Goal: Task Accomplishment & Management: Complete application form

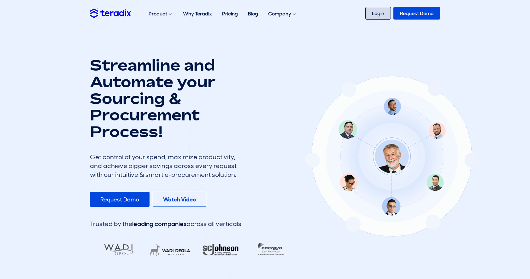
click at [381, 16] on link "Login" at bounding box center [378, 13] width 26 height 13
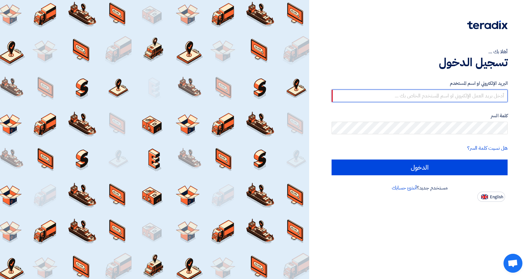
type input "[PERSON_NAME][EMAIL_ADDRESS][DOMAIN_NAME]"
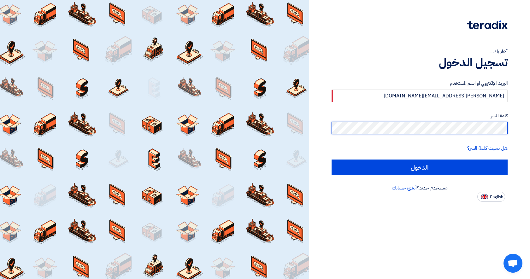
click at [419, 167] on input "الدخول" at bounding box center [419, 168] width 176 height 16
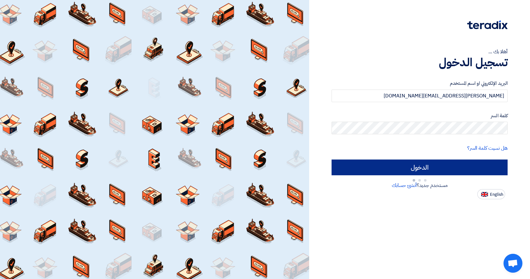
click at [415, 167] on input "الدخول" at bounding box center [419, 168] width 176 height 16
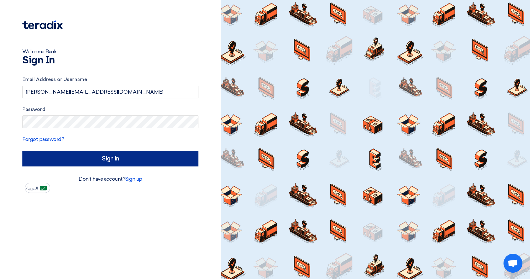
type input "Sign in"
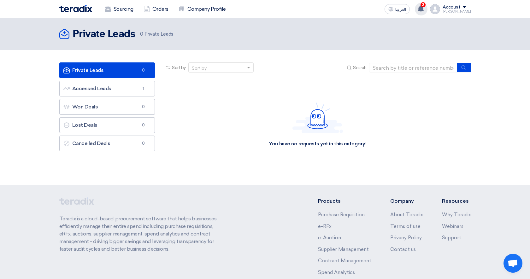
click at [424, 11] on icon at bounding box center [420, 8] width 7 height 7
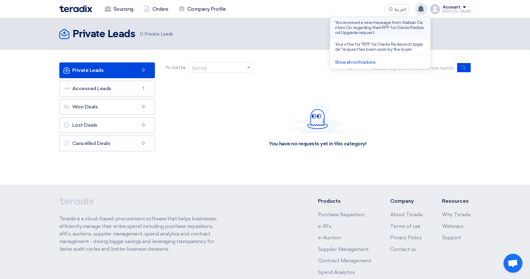
click at [394, 33] on p "You received a new message from Arabian Centres Co. regarding their RFP for Ora…" at bounding box center [380, 27] width 90 height 15
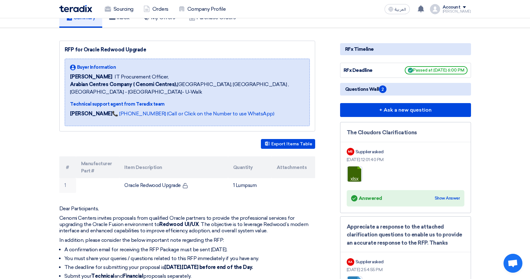
scroll to position [55, 0]
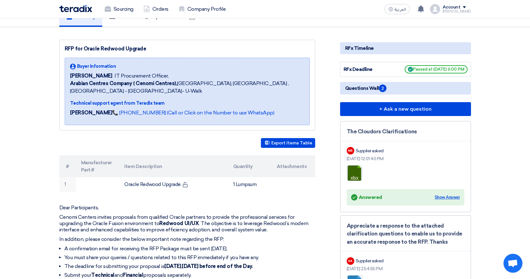
click at [454, 197] on div "Show Answer" at bounding box center [446, 197] width 25 height 6
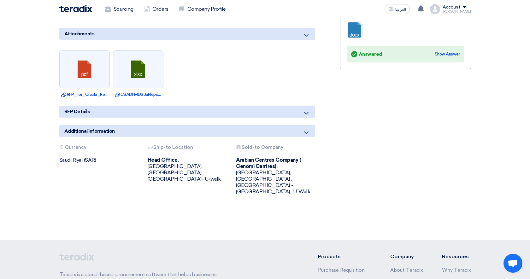
scroll to position [357, 0]
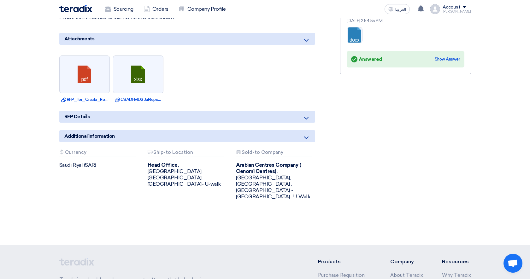
click at [259, 119] on div "RFP Details" at bounding box center [187, 117] width 256 height 12
click at [274, 116] on div "RFP Details" at bounding box center [187, 117] width 256 height 12
click at [308, 116] on icon at bounding box center [306, 118] width 8 height 8
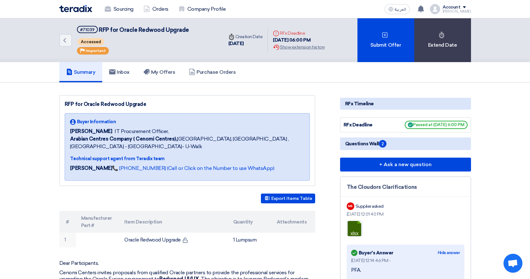
scroll to position [0, 0]
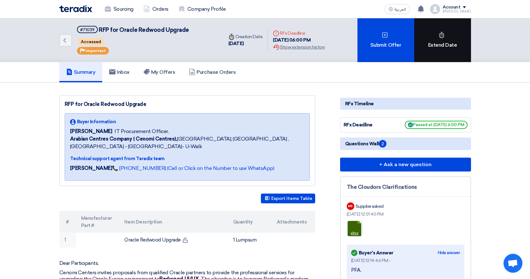
click at [451, 43] on div "Extend Date" at bounding box center [442, 40] width 57 height 44
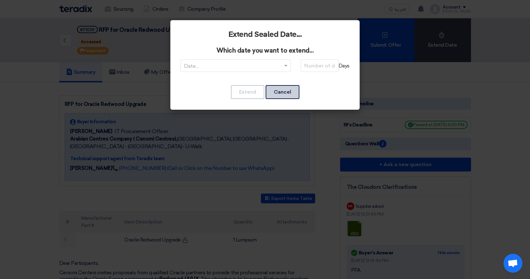
click at [290, 92] on button "Cancel" at bounding box center [282, 92] width 34 height 14
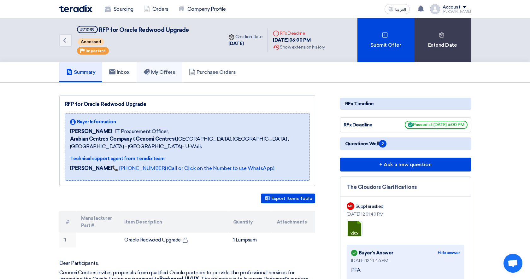
click at [170, 73] on h5 "My Offers" at bounding box center [159, 72] width 32 height 6
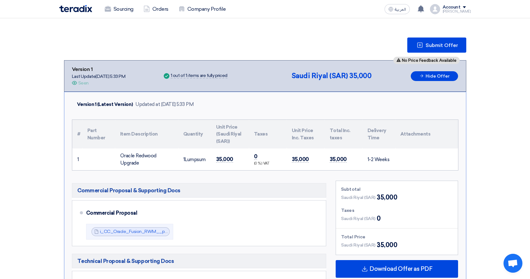
scroll to position [82, 0]
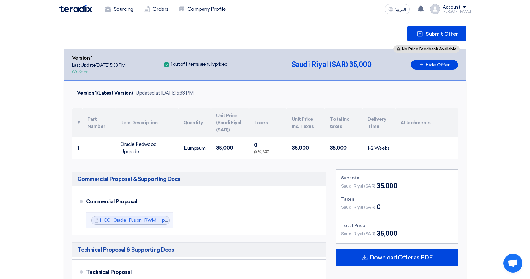
click at [330, 146] on span "35,000" at bounding box center [337, 148] width 17 height 7
click at [231, 148] on span "35,000" at bounding box center [224, 148] width 17 height 7
click at [224, 147] on span "35,000" at bounding box center [224, 148] width 17 height 7
click at [220, 121] on th "Unit Price (Saudi Riyal (SAR))" at bounding box center [230, 122] width 38 height 29
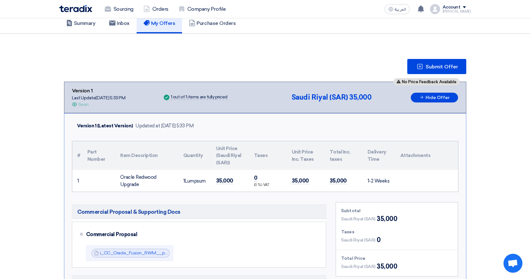
scroll to position [0, 0]
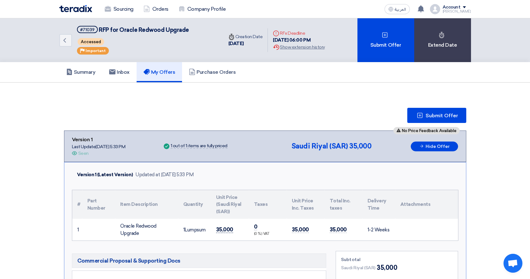
click at [222, 228] on span "35,000" at bounding box center [224, 229] width 17 height 7
click at [218, 229] on span "35,000" at bounding box center [224, 229] width 17 height 7
click at [226, 231] on span "35,000" at bounding box center [224, 229] width 17 height 7
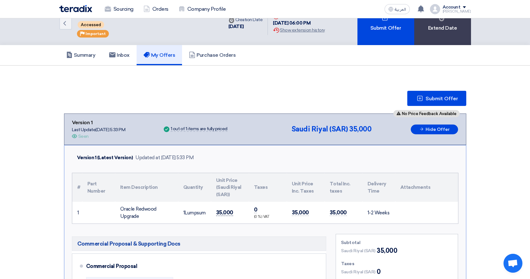
scroll to position [17, 0]
click at [430, 209] on td at bounding box center [426, 212] width 63 height 22
click at [380, 205] on td "1-2 Weeks" at bounding box center [378, 212] width 33 height 22
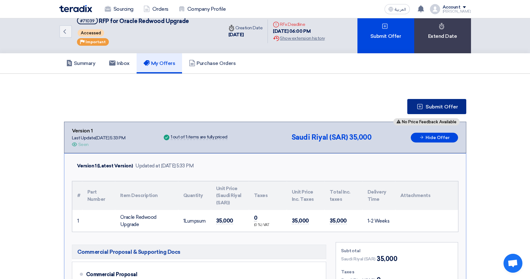
click at [422, 108] on icon at bounding box center [419, 106] width 6 height 6
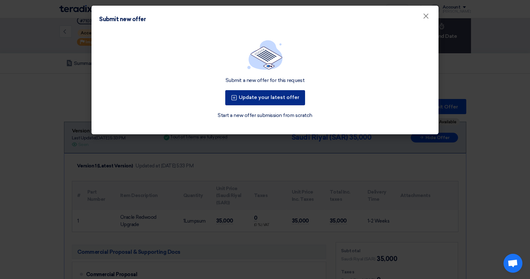
click at [289, 100] on button "Update your latest offer" at bounding box center [265, 97] width 80 height 15
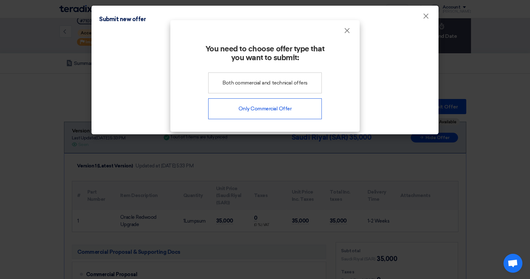
click at [283, 112] on div "Only Commercial Offer" at bounding box center [264, 108] width 113 height 21
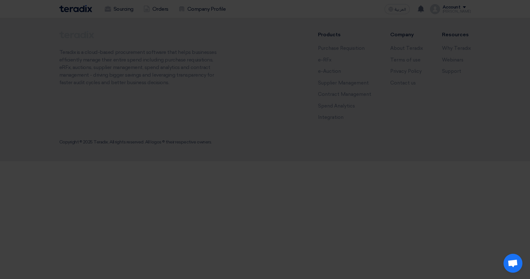
scroll to position [0, 0]
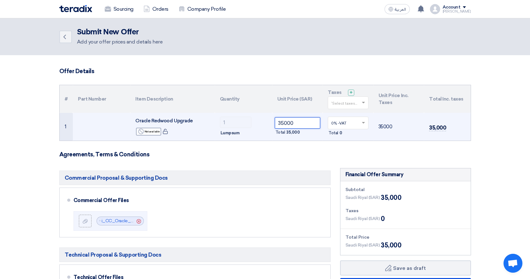
click at [297, 124] on input "35000" at bounding box center [298, 122] width 46 height 11
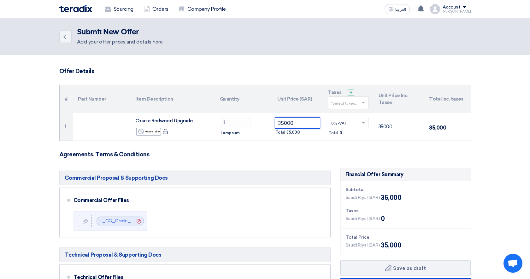
drag, startPoint x: 299, startPoint y: 123, endPoint x: 245, endPoint y: 112, distance: 55.0
click at [245, 113] on tr "1 Oracle Redwood Upgrade Reject Not available 1" at bounding box center [265, 127] width 411 height 28
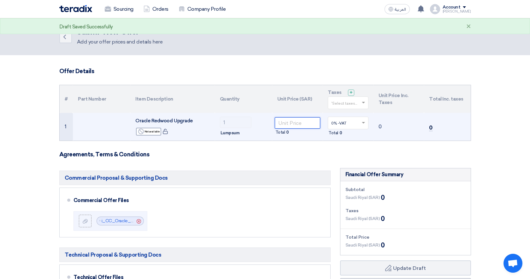
click at [280, 123] on input "number" at bounding box center [298, 122] width 46 height 11
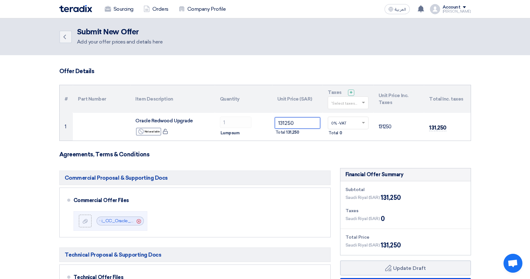
type input "131250"
click at [297, 166] on form "Offer Details # Part Number Item Description Quantity Unit Price (SAR) Taxes + …" at bounding box center [264, 279] width 411 height 422
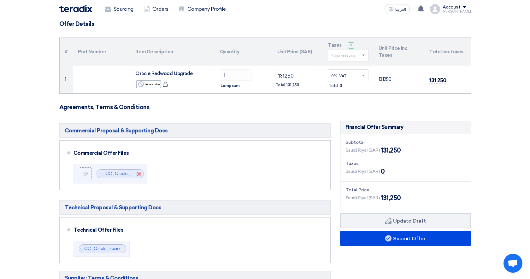
scroll to position [62, 0]
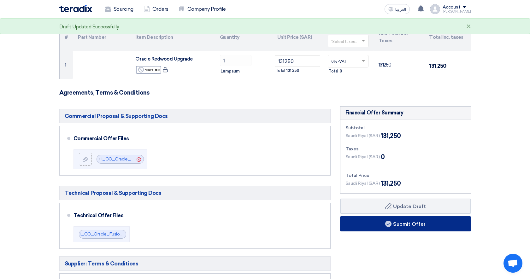
click at [405, 226] on button "Submit Offer" at bounding box center [405, 223] width 131 height 15
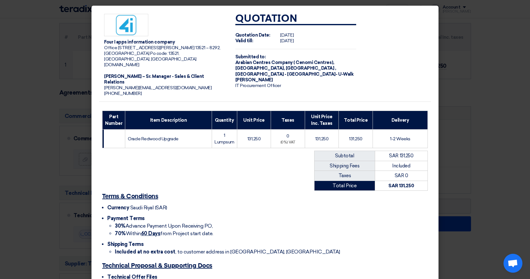
click at [475, 81] on modal-container "Four I apps information company Office 3141, Anas Bin Malik, Al Malqa District …" at bounding box center [265, 139] width 530 height 279
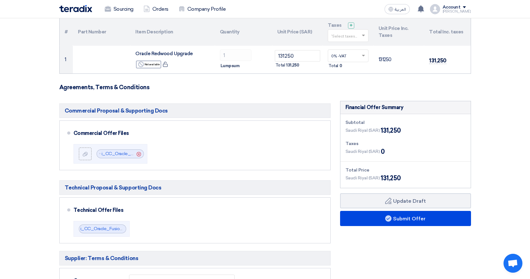
scroll to position [104, 0]
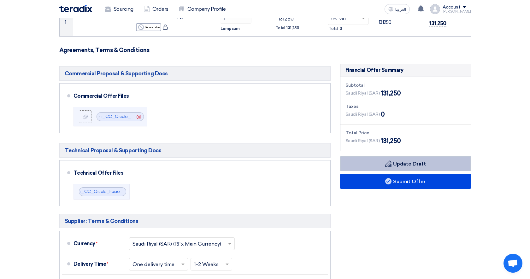
click at [398, 163] on button "Draft Update Draft" at bounding box center [405, 163] width 131 height 15
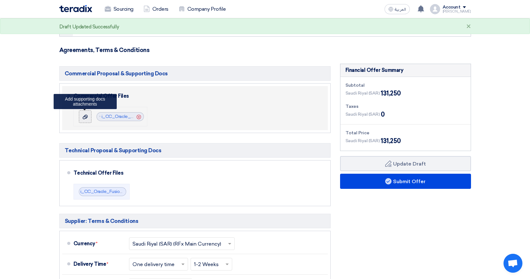
click at [88, 121] on label at bounding box center [85, 116] width 13 height 13
click at [0, 0] on input "file" at bounding box center [0, 0] width 0 height 0
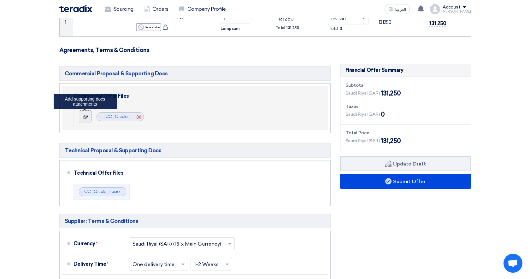
click at [85, 117] on use at bounding box center [85, 116] width 5 height 4
click at [0, 0] on input "file" at bounding box center [0, 0] width 0 height 0
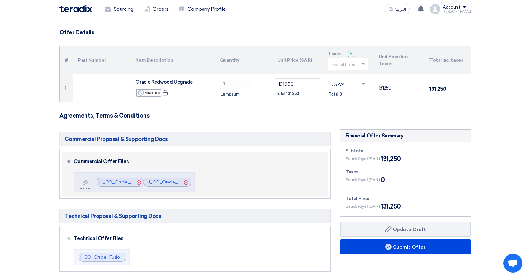
scroll to position [36, 0]
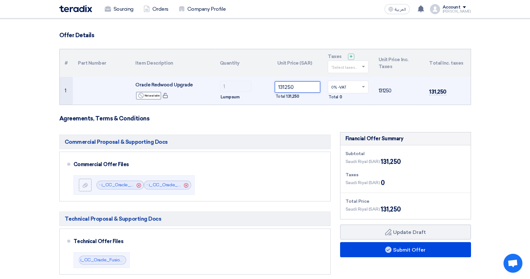
click at [292, 88] on input "131250" at bounding box center [298, 86] width 46 height 11
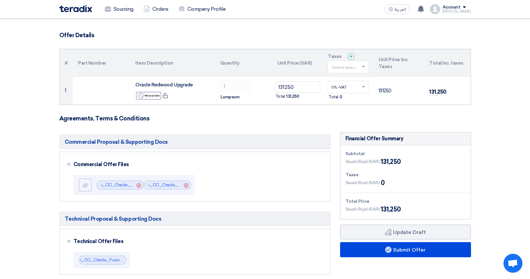
click at [307, 115] on h3 "Agreements, Terms & Conditions" at bounding box center [264, 118] width 411 height 7
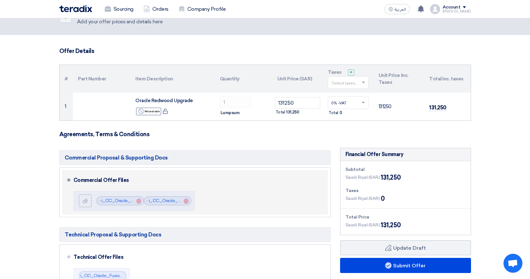
scroll to position [24, 0]
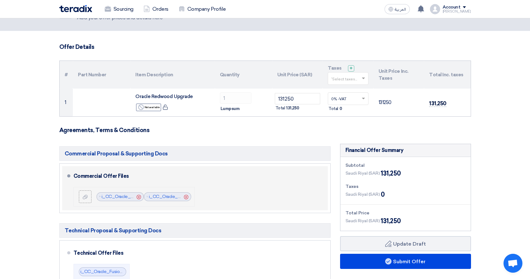
click at [186, 196] on icon "Cancel" at bounding box center [186, 197] width 4 height 4
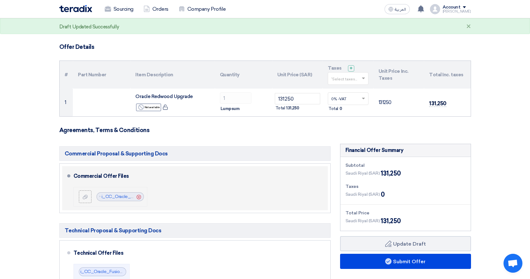
click at [344, 123] on form "Offer Details # Part Number Item Description Quantity Unit Price (SAR) Taxes + …" at bounding box center [264, 255] width 411 height 422
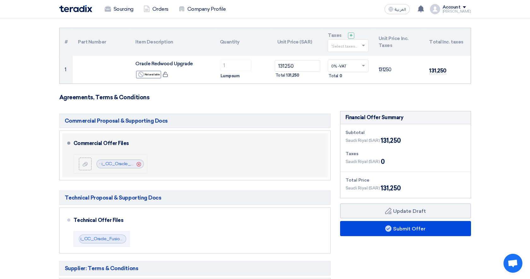
scroll to position [64, 0]
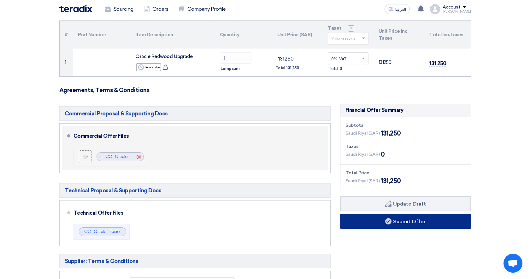
click at [404, 222] on button "Submit Offer" at bounding box center [405, 221] width 131 height 15
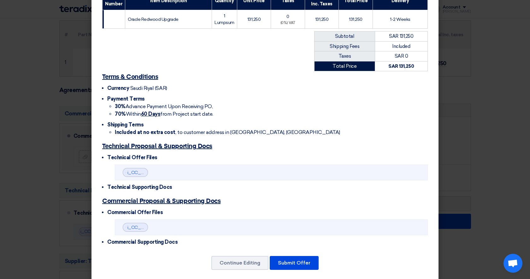
scroll to position [119, 0]
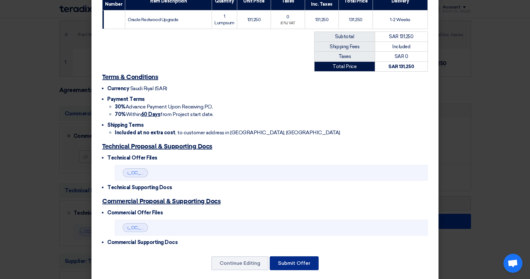
click at [291, 259] on button "Submit Offer" at bounding box center [294, 263] width 49 height 14
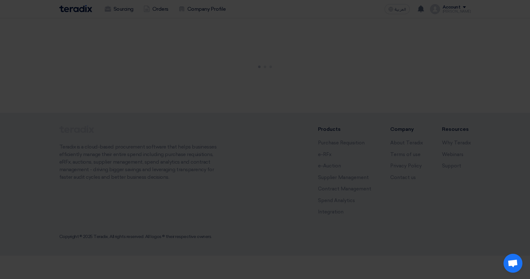
scroll to position [0, 0]
